Goal: Task Accomplishment & Management: Manage account settings

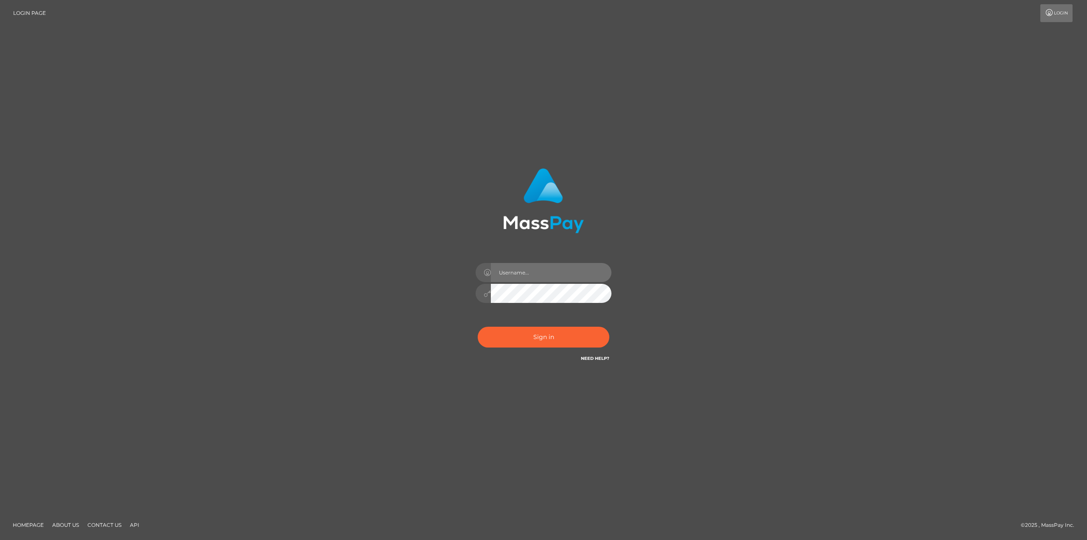
click at [539, 276] on input "text" at bounding box center [551, 272] width 121 height 19
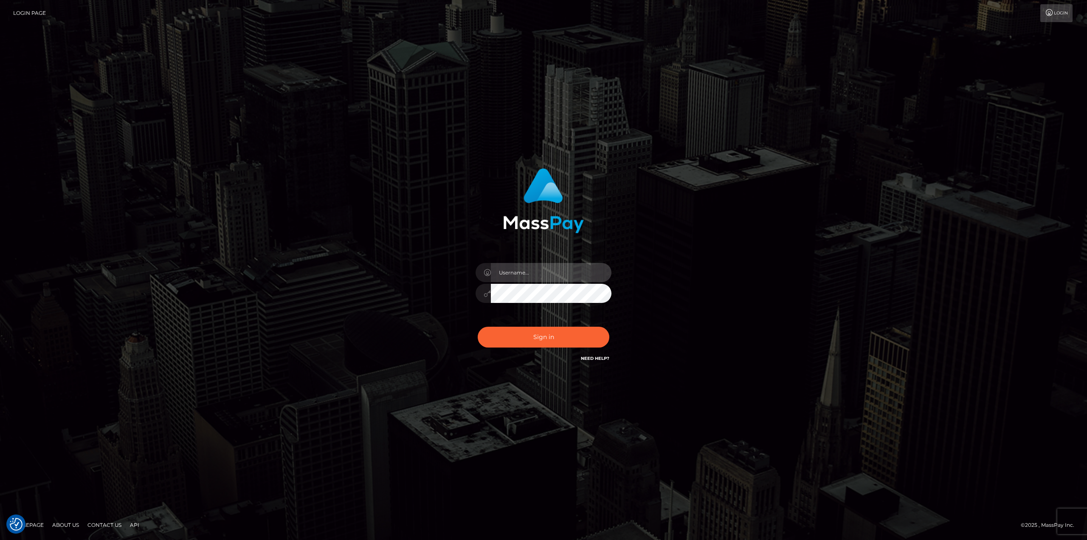
type input "Dikla Silver"
drag, startPoint x: 669, startPoint y: 269, endPoint x: 544, endPoint y: 352, distance: 150.3
click at [669, 269] on div "Dikla Silver Sign in" at bounding box center [543, 270] width 484 height 216
click at [531, 335] on button "Sign in" at bounding box center [544, 337] width 132 height 21
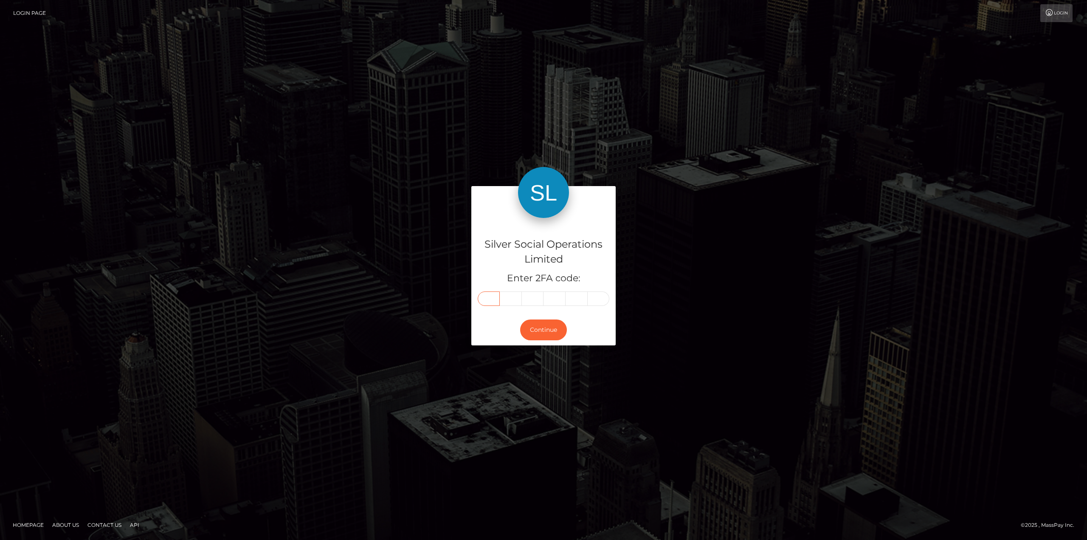
click at [492, 297] on input "text" at bounding box center [489, 298] width 22 height 14
type input "1"
type input "6"
type input "5"
type input "3"
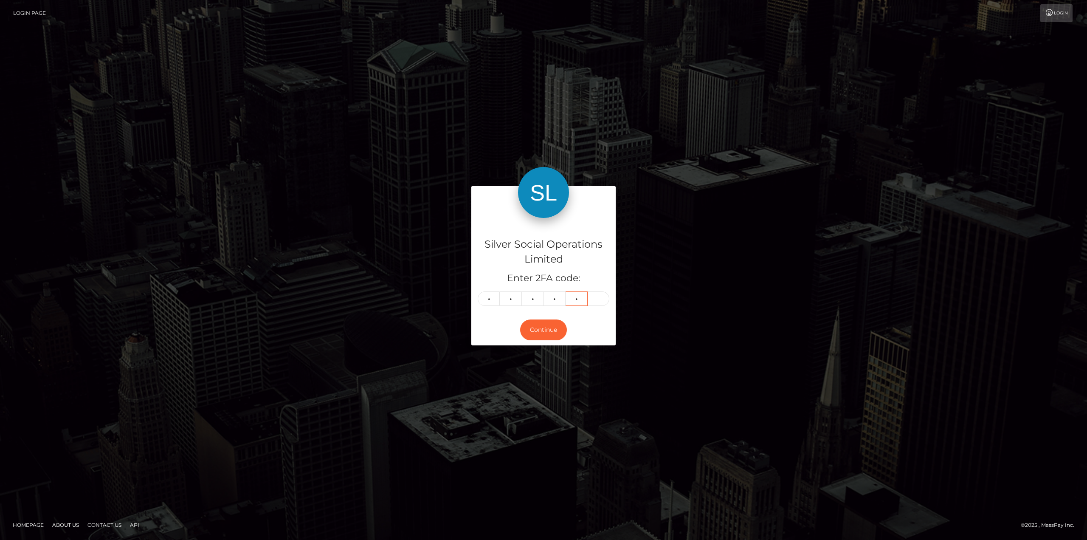
type input "2"
type input "1"
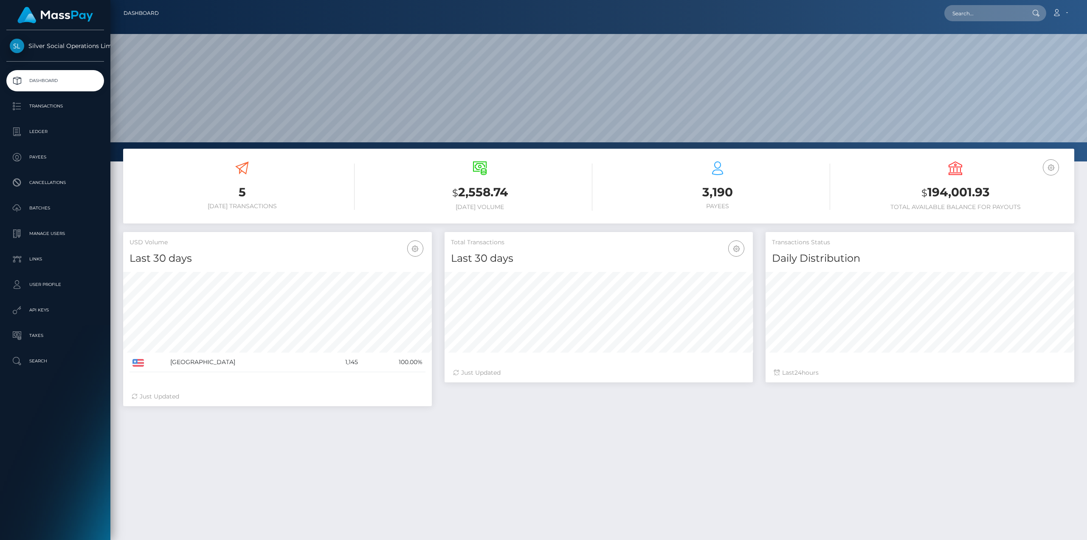
scroll to position [151, 308]
click at [974, 195] on h3 "$ 194,001.93" at bounding box center [955, 192] width 225 height 17
copy h3 "194,001.93"
